Goal: Task Accomplishment & Management: Manage account settings

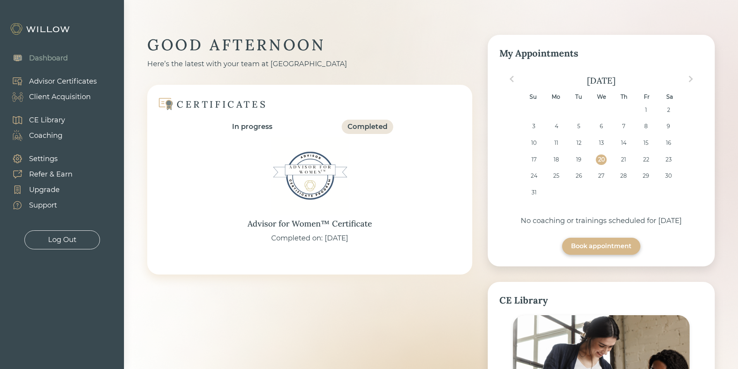
click at [75, 96] on div "Client Acquisition" at bounding box center [60, 97] width 62 height 10
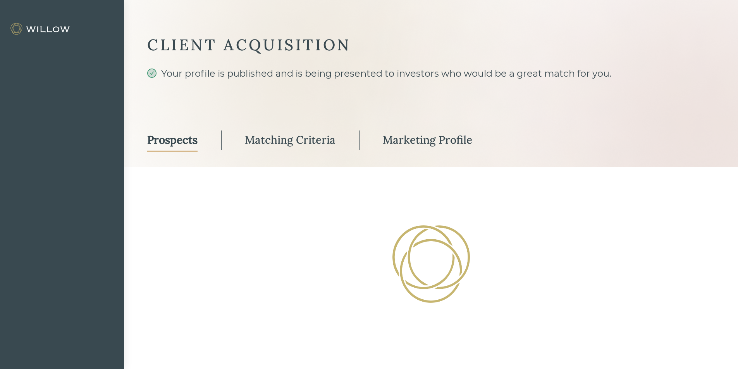
select select "3"
select select "10"
select select "3"
select select "2"
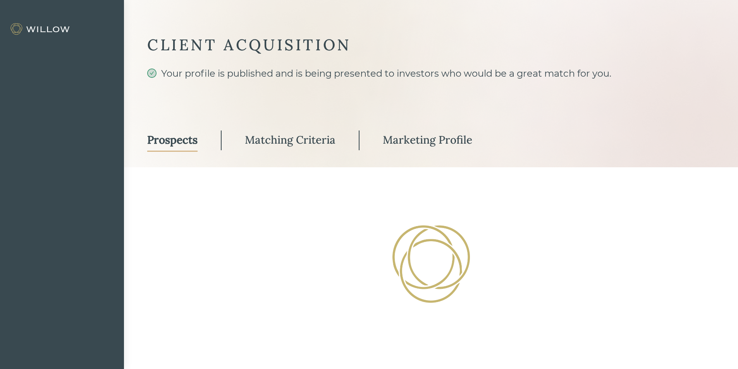
select select "10"
select select "2"
select select "10"
